Goal: Download file/media

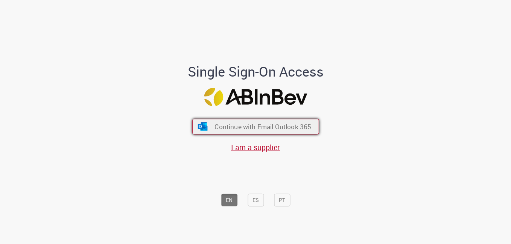
click at [245, 126] on span "Continue with Email Outlook 365" at bounding box center [262, 127] width 97 height 9
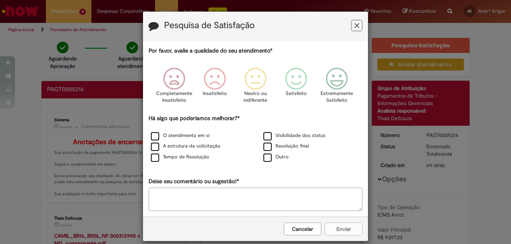
click at [354, 26] on icon "Feedback" at bounding box center [356, 26] width 5 height 8
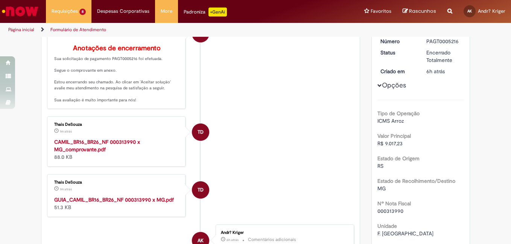
scroll to position [157, 0]
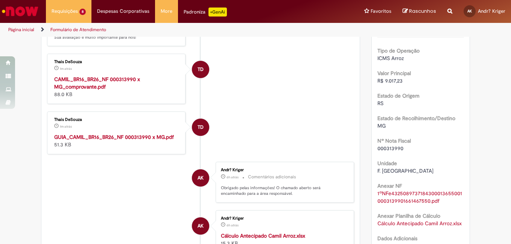
click at [88, 141] on strong "GUIA_CAMIL_BR16_BR26_NF 000313990 x MG.pdf" at bounding box center [114, 137] width 120 height 7
click at [89, 90] on strong "CAMIL_BR16_BR26_NF 000313990 x MG_comprovante.pdf" at bounding box center [97, 83] width 86 height 14
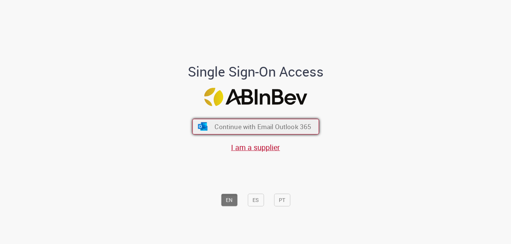
click at [216, 124] on span "Continue with Email Outlook 365" at bounding box center [262, 127] width 97 height 9
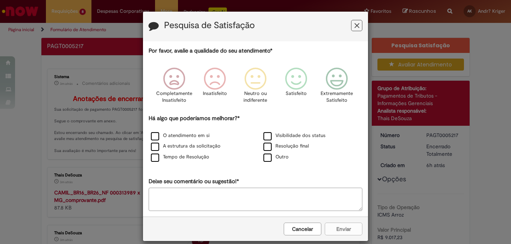
click at [357, 25] on button "Feedback" at bounding box center [356, 25] width 11 height 11
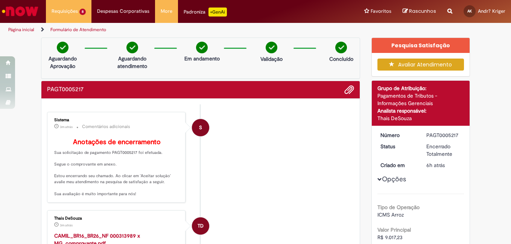
scroll to position [63, 0]
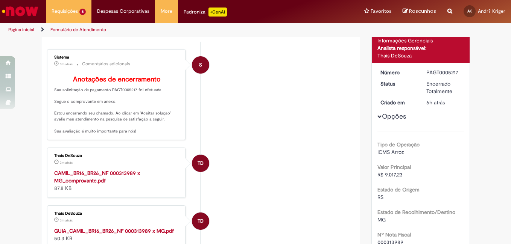
click at [105, 184] on strong "CAMIL_BR16_BR26_NF 000313989 x MG_comprovante.pdf" at bounding box center [97, 177] width 86 height 14
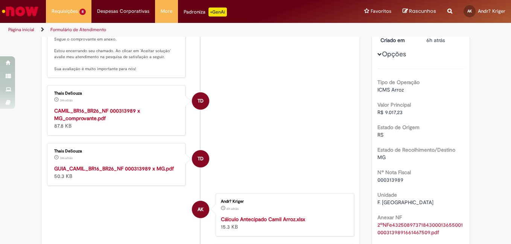
click at [96, 172] on strong "GUIA_CAMIL_BR16_BR26_NF 000313989 x MG.pdf" at bounding box center [114, 168] width 120 height 7
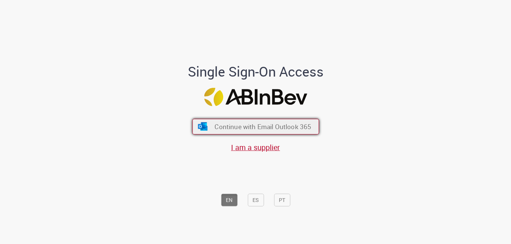
click at [246, 132] on button "Continue with Email Outlook 365" at bounding box center [255, 127] width 127 height 16
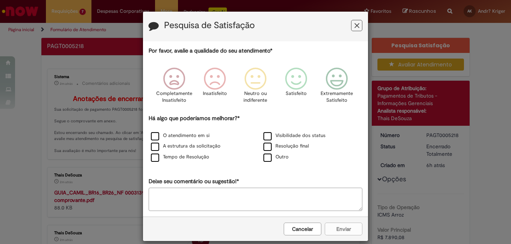
click at [354, 25] on icon "Feedback" at bounding box center [356, 26] width 5 height 8
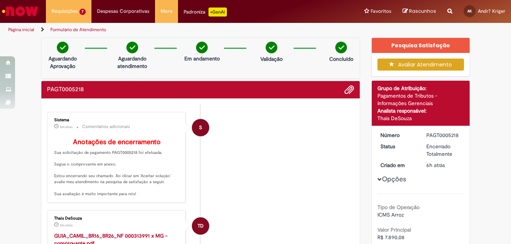
scroll to position [94, 0]
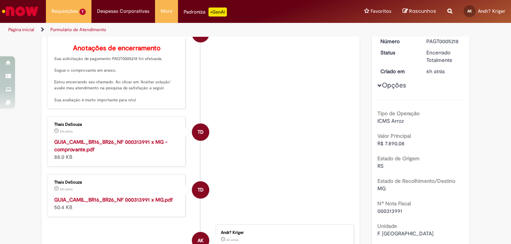
click at [90, 153] on strong "GUIA_CAMIL_BR16_BR26_NF 000313991 x MG - comprovante.pdf" at bounding box center [110, 146] width 113 height 14
click at [76, 203] on strong "GUIA_CAMIL_BR16_BR26_NF 000313991 x MG.pdf" at bounding box center [113, 200] width 118 height 7
